Goal: Task Accomplishment & Management: Manage account settings

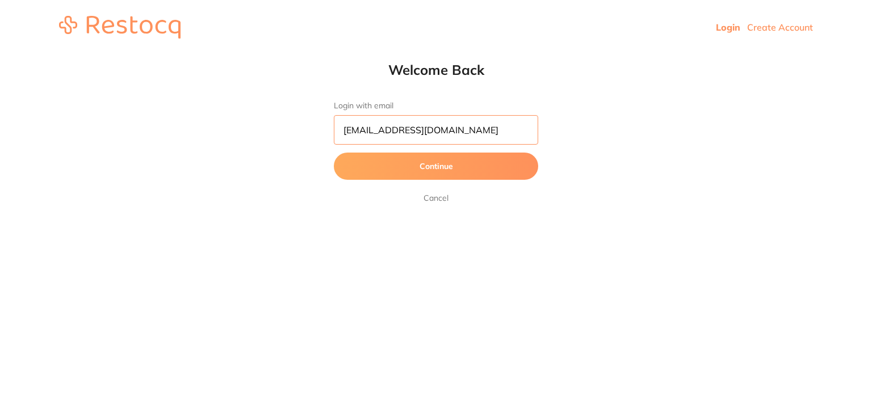
click at [438, 131] on input "[EMAIL_ADDRESS][DOMAIN_NAME]" at bounding box center [436, 130] width 204 height 30
type input "[EMAIL_ADDRESS][DOMAIN_NAME]"
click at [377, 165] on button "Continue" at bounding box center [436, 166] width 204 height 27
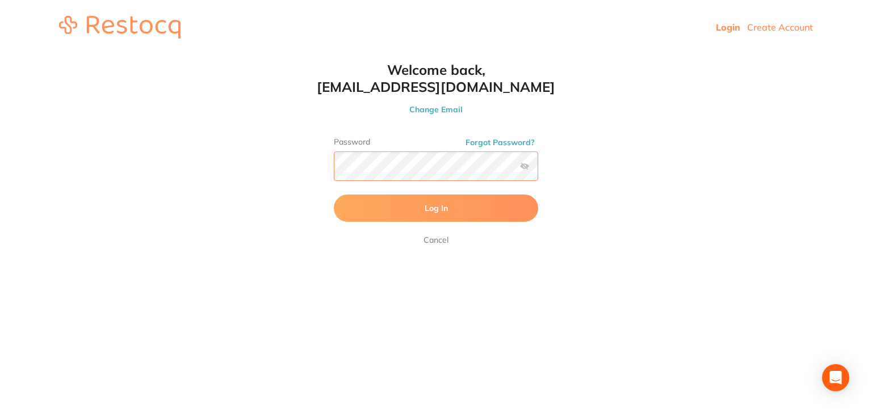
click at [334, 195] on button "Log In" at bounding box center [436, 208] width 204 height 27
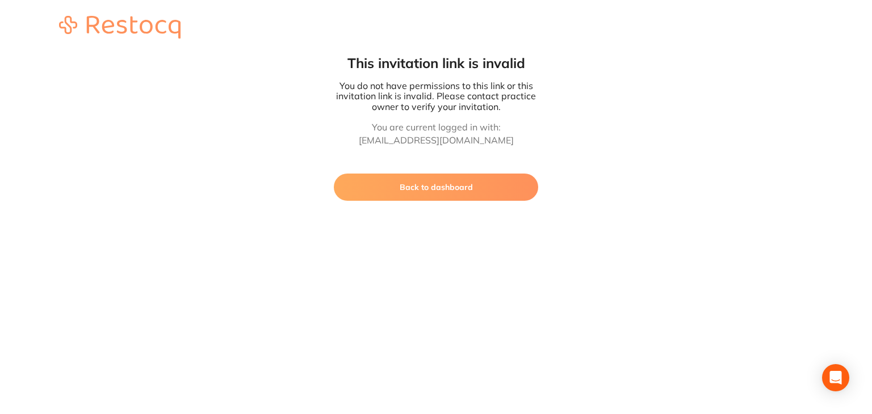
click at [414, 181] on button "Back to dashboard" at bounding box center [436, 187] width 204 height 27
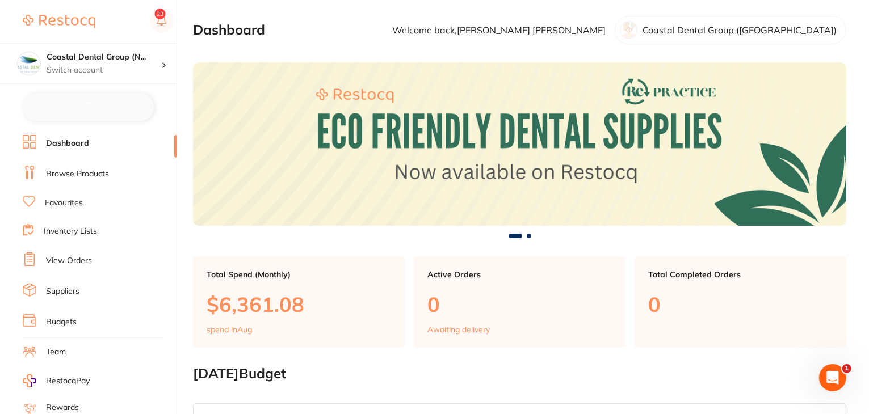
checkbox input "false"
